Goal: Information Seeking & Learning: Learn about a topic

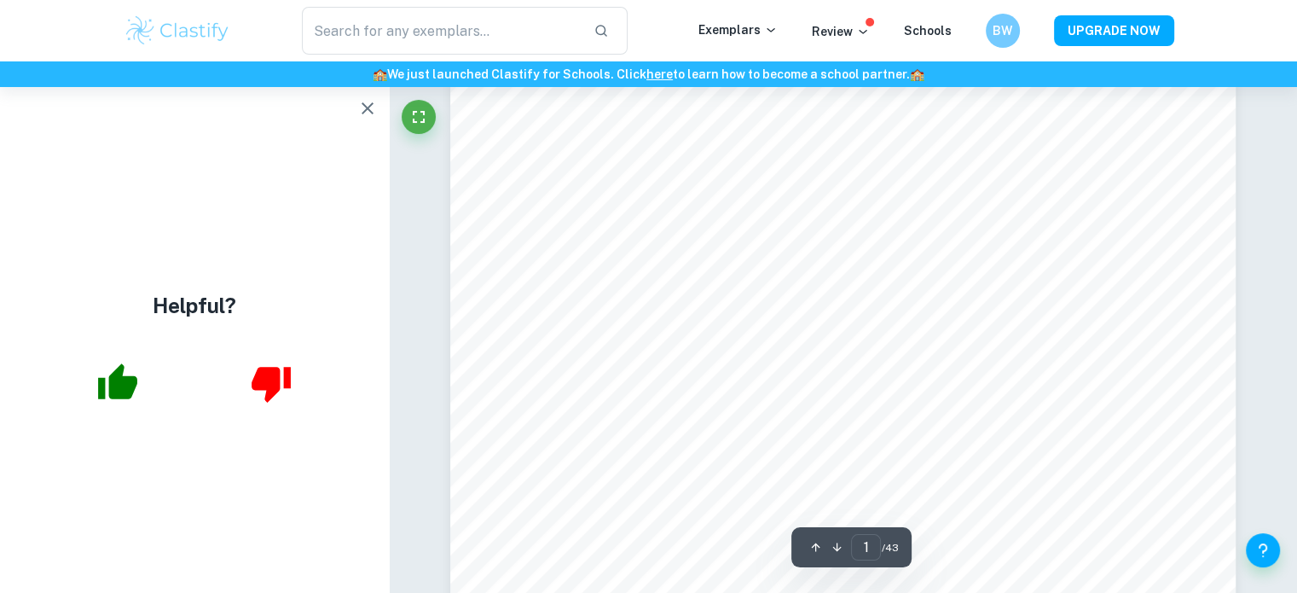
scroll to position [85, 0]
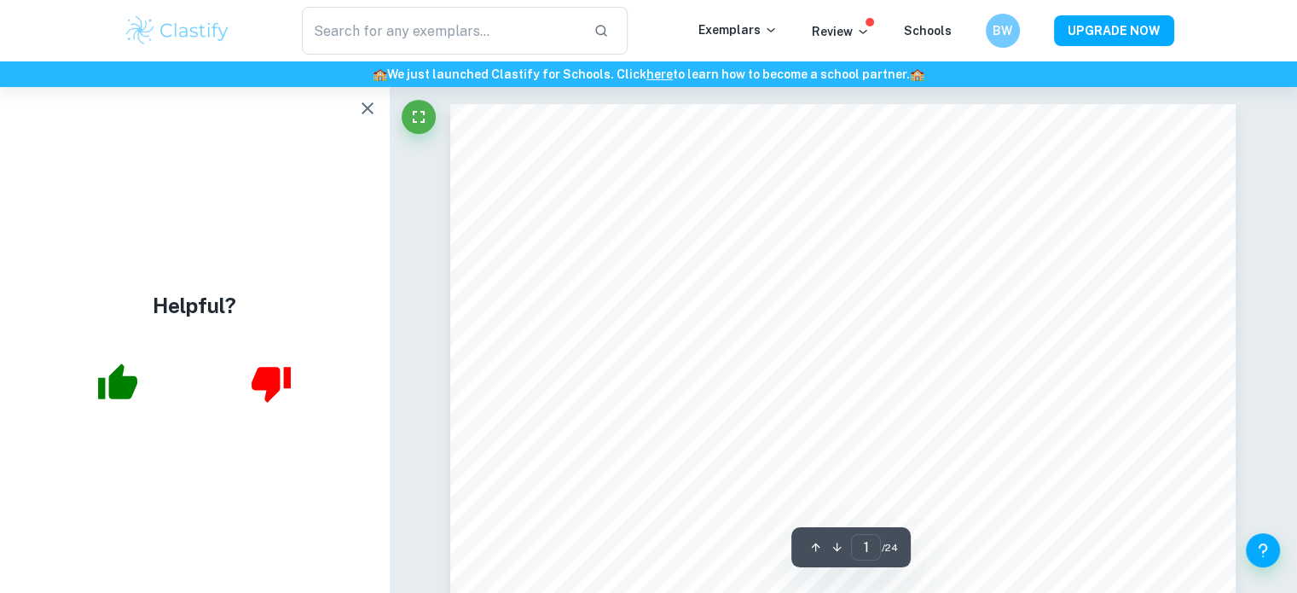
scroll to position [85, 0]
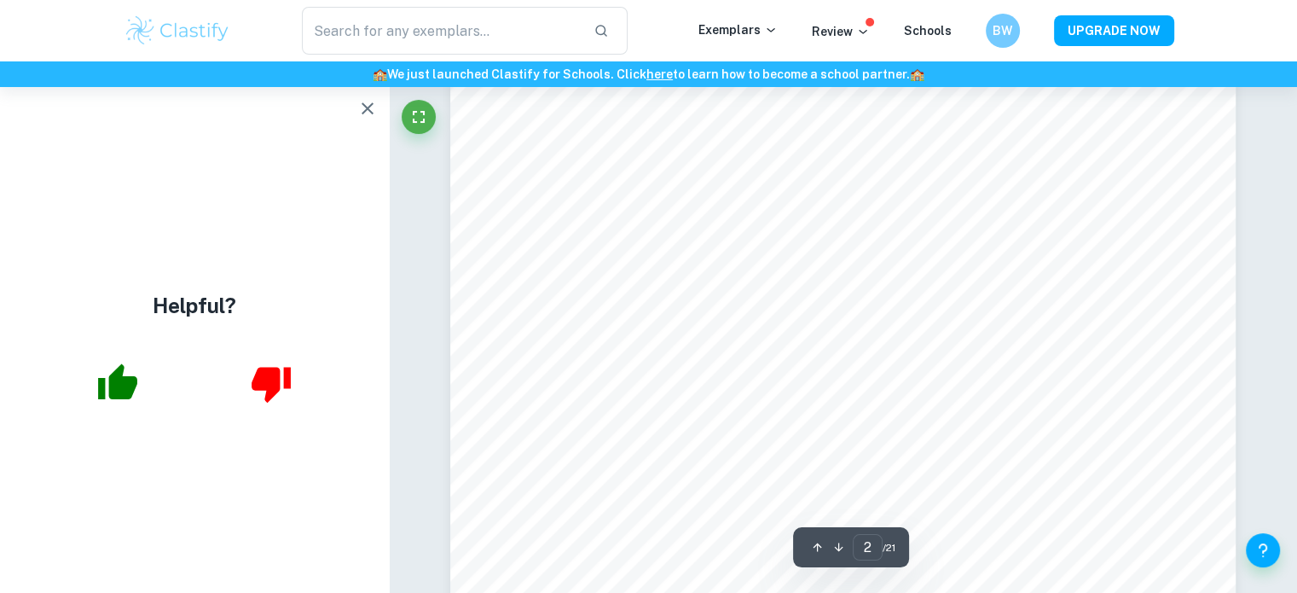
scroll to position [1876, 0]
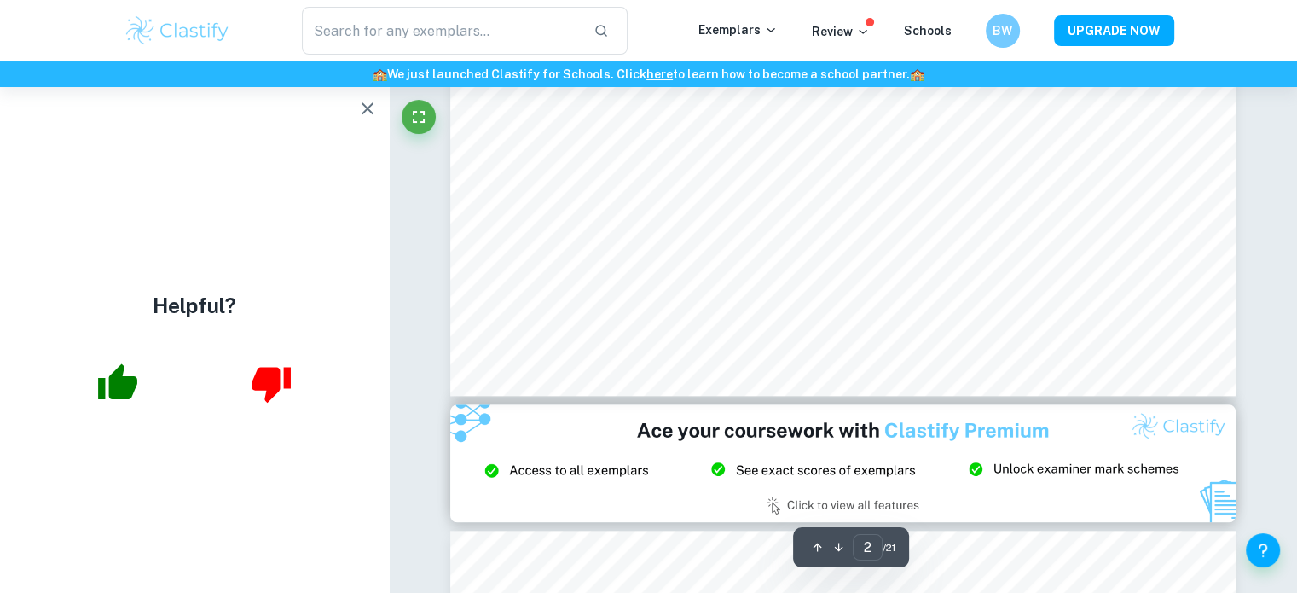
click at [125, 381] on icon "button" at bounding box center [118, 381] width 39 height 36
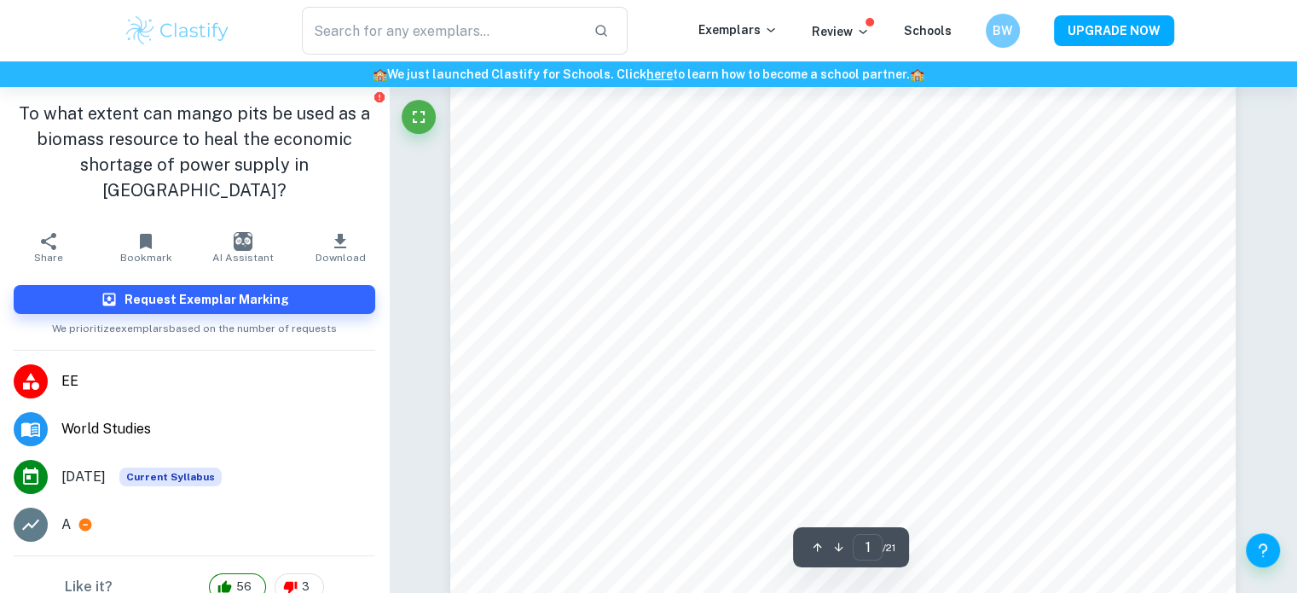
scroll to position [85, 0]
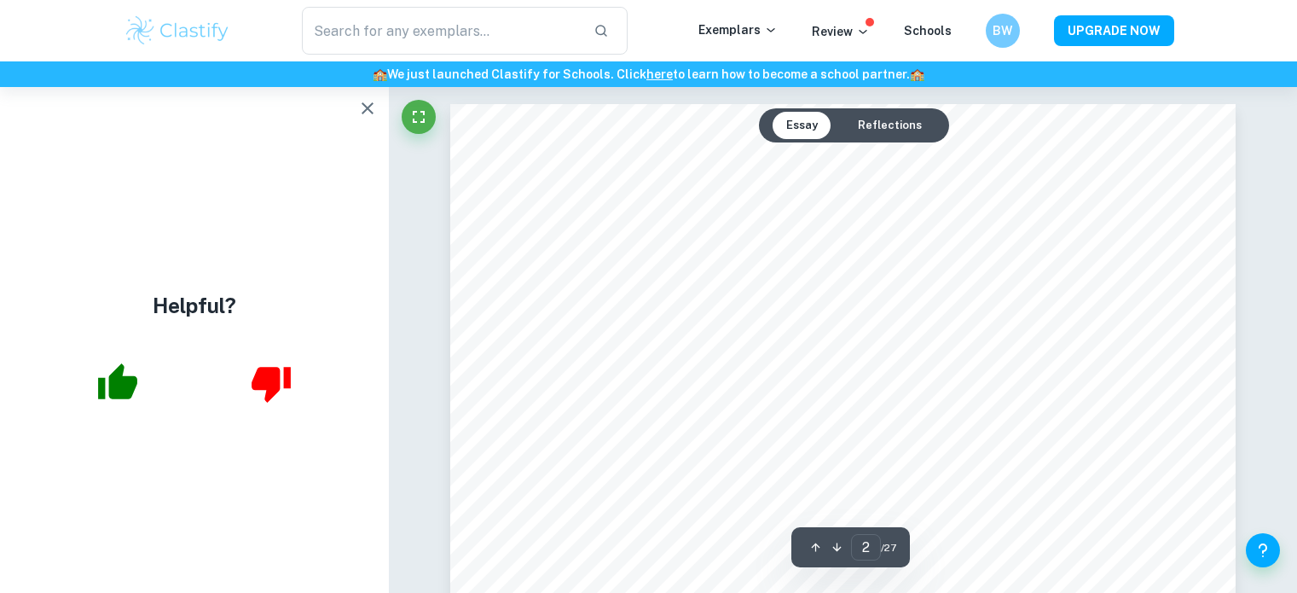
scroll to position [1109, 0]
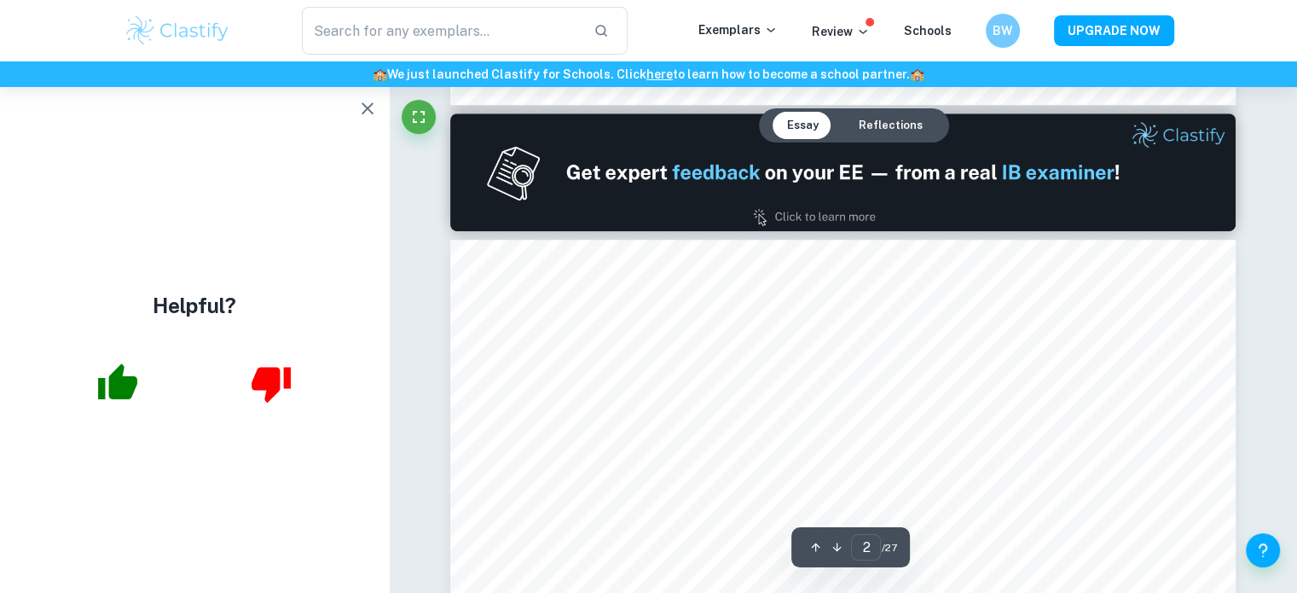
click at [147, 374] on button "button" at bounding box center [118, 383] width 70 height 70
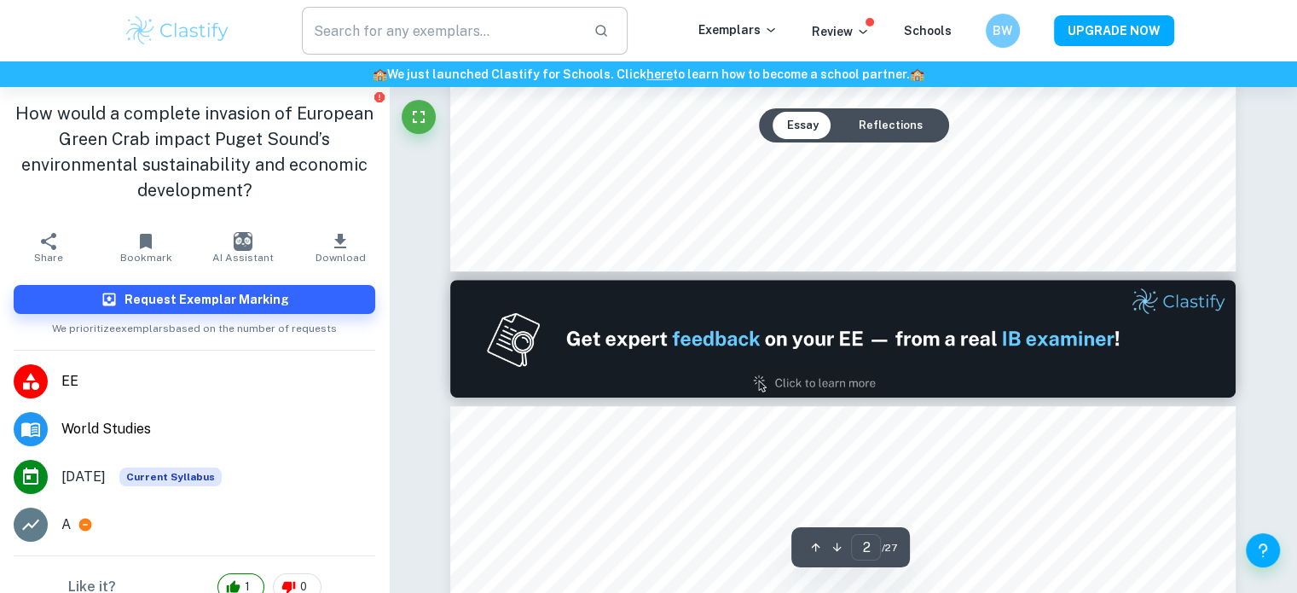
scroll to position [938, 0]
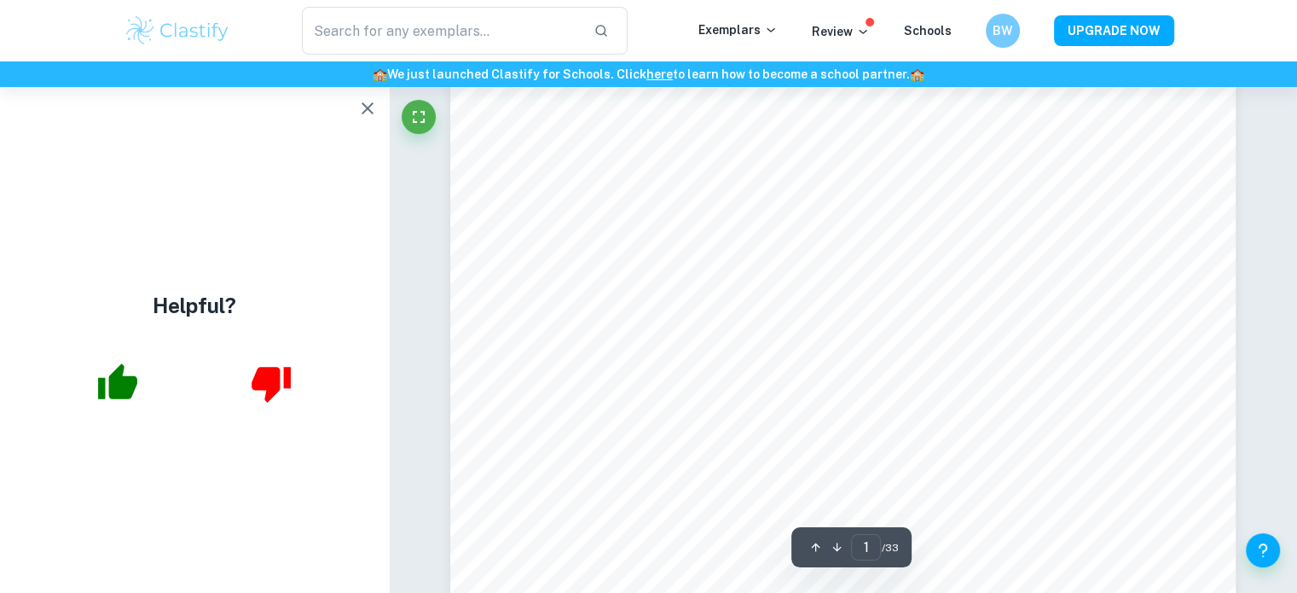
scroll to position [171, 0]
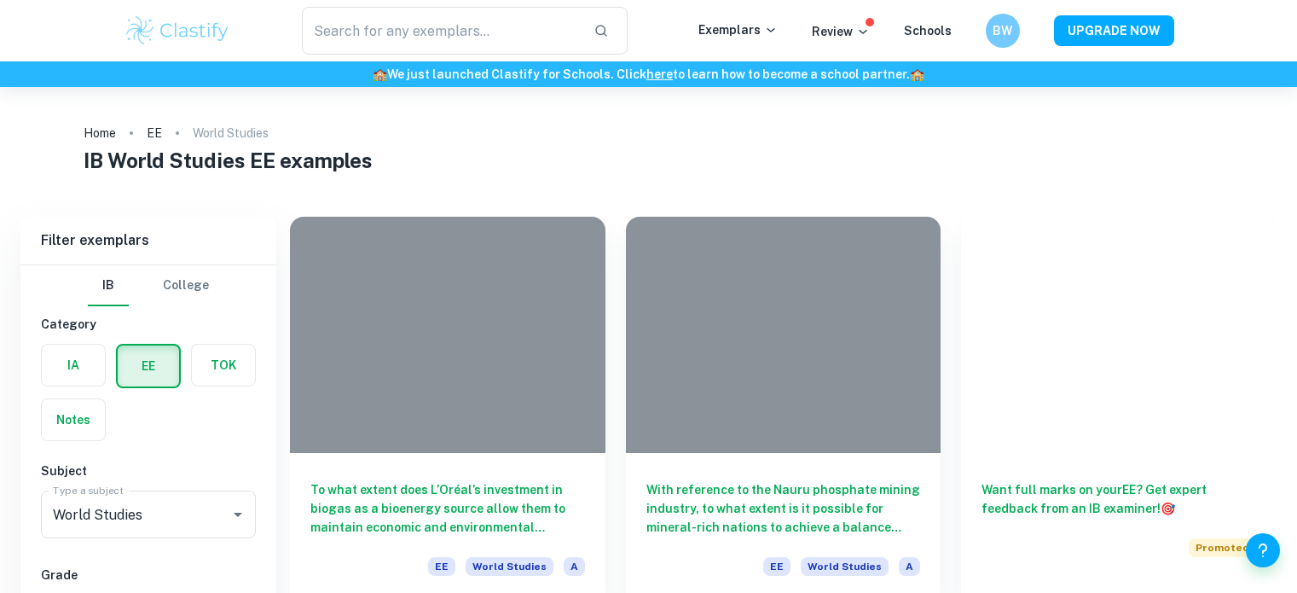
scroll to position [5758, 0]
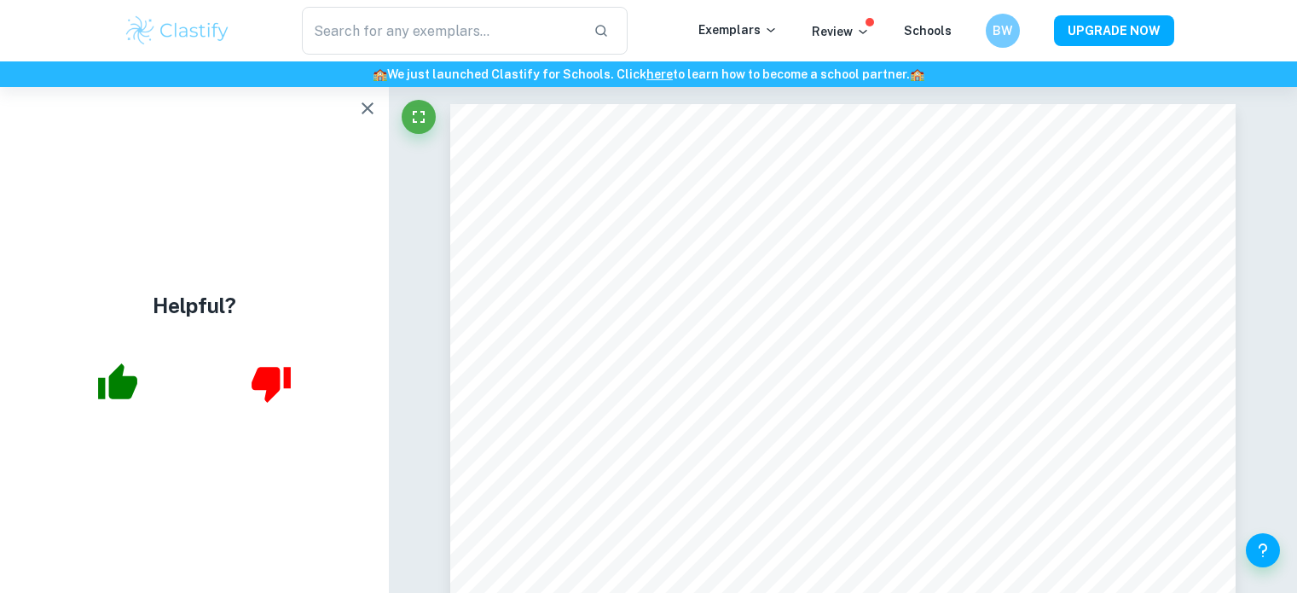
scroll to position [171, 0]
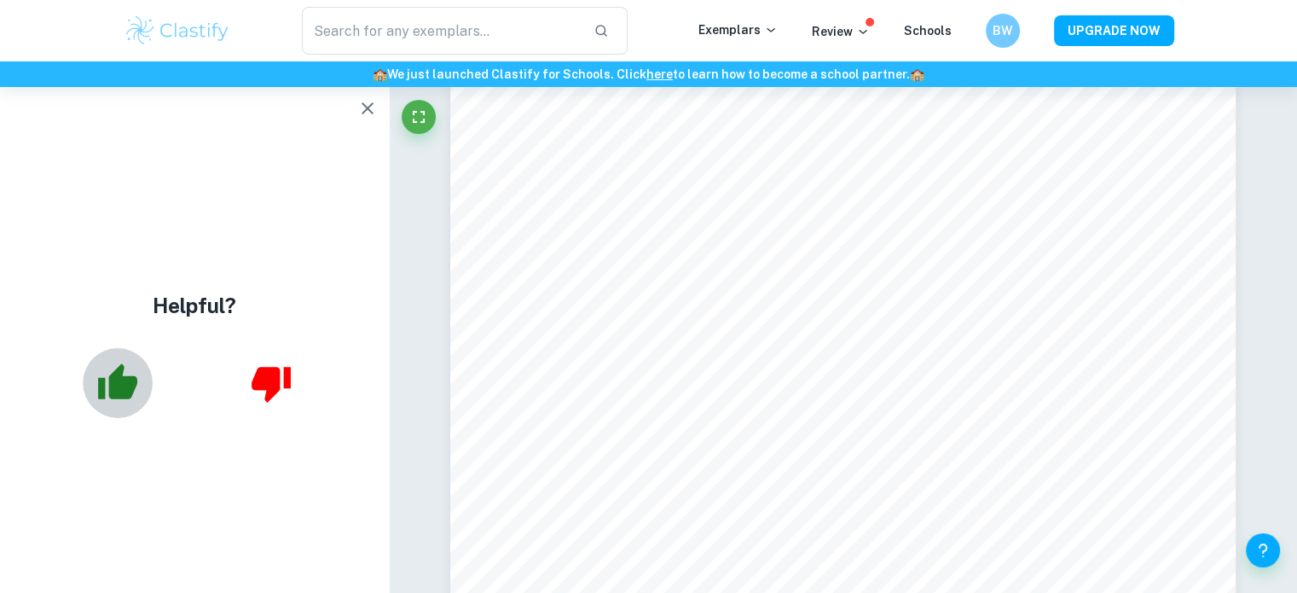
click at [125, 388] on icon "button" at bounding box center [118, 381] width 39 height 36
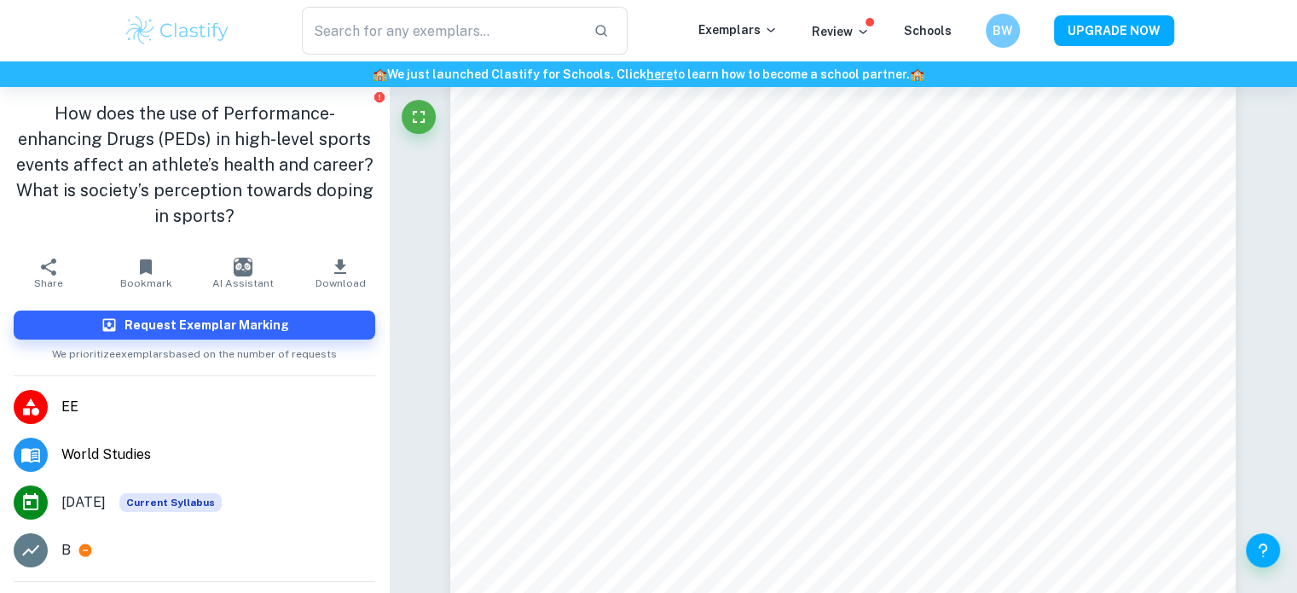
click at [52, 368] on div "Request Exemplar Marking We prioritize exemplars based on the number of requests" at bounding box center [194, 336] width 389 height 78
